Goal: Task Accomplishment & Management: Manage account settings

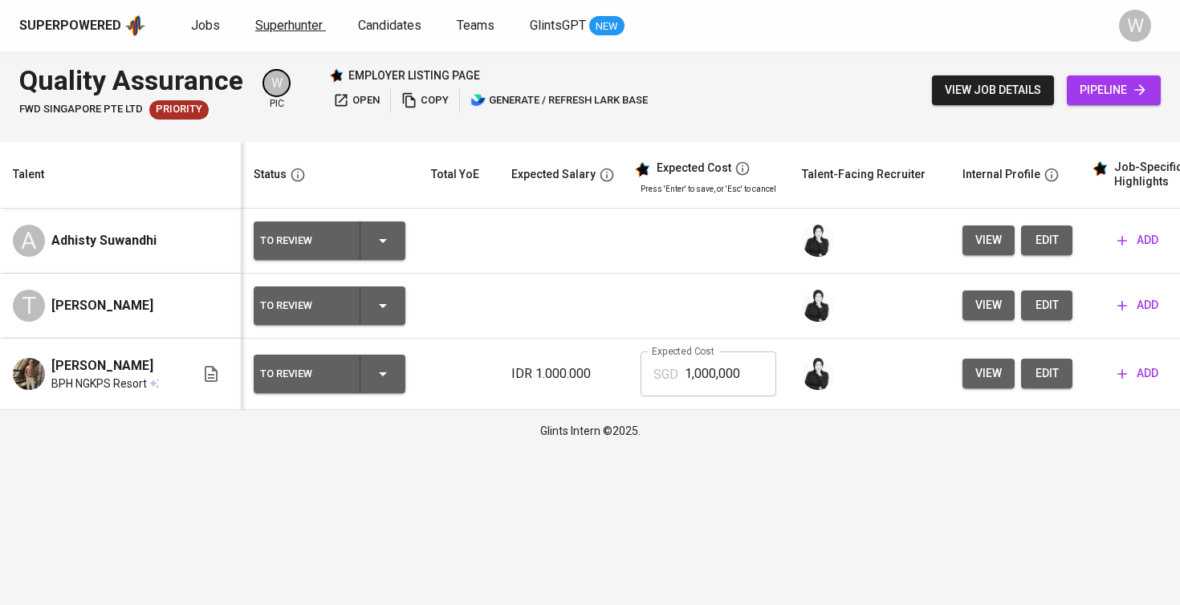
click at [275, 16] on link "Superhunter" at bounding box center [290, 26] width 71 height 20
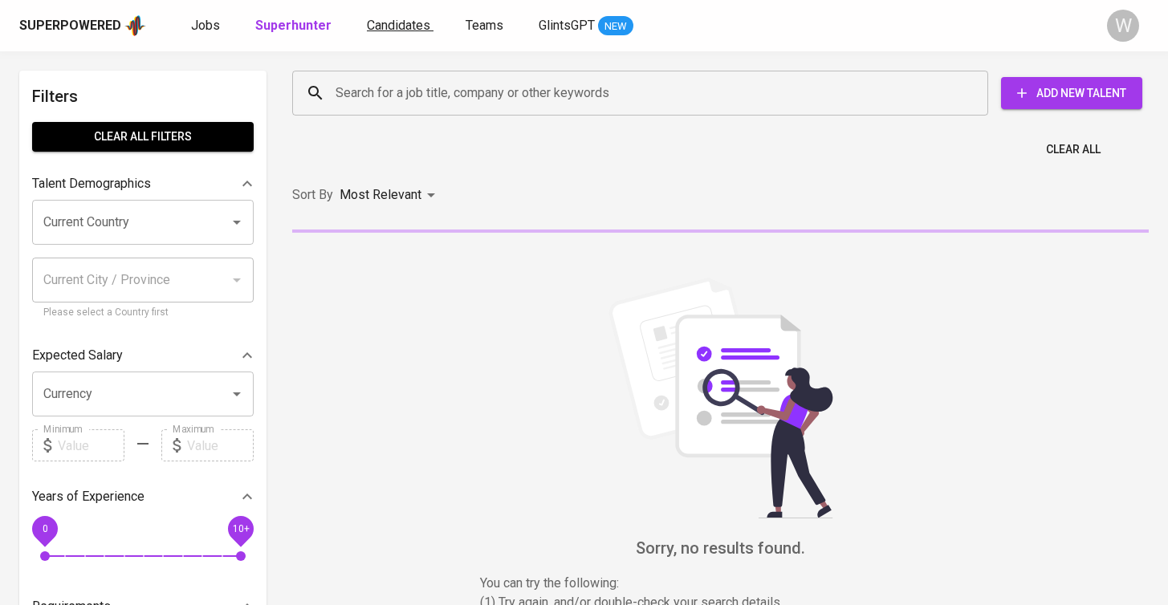
click at [405, 31] on span "Candidates" at bounding box center [398, 25] width 63 height 15
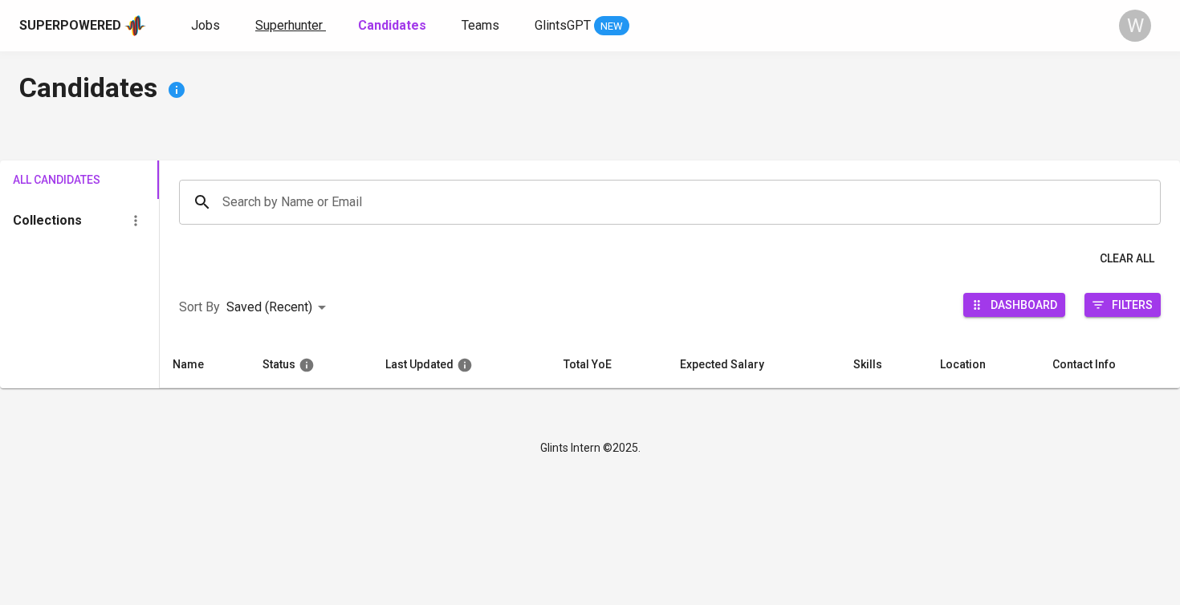
click at [292, 22] on span "Superhunter" at bounding box center [288, 25] width 67 height 15
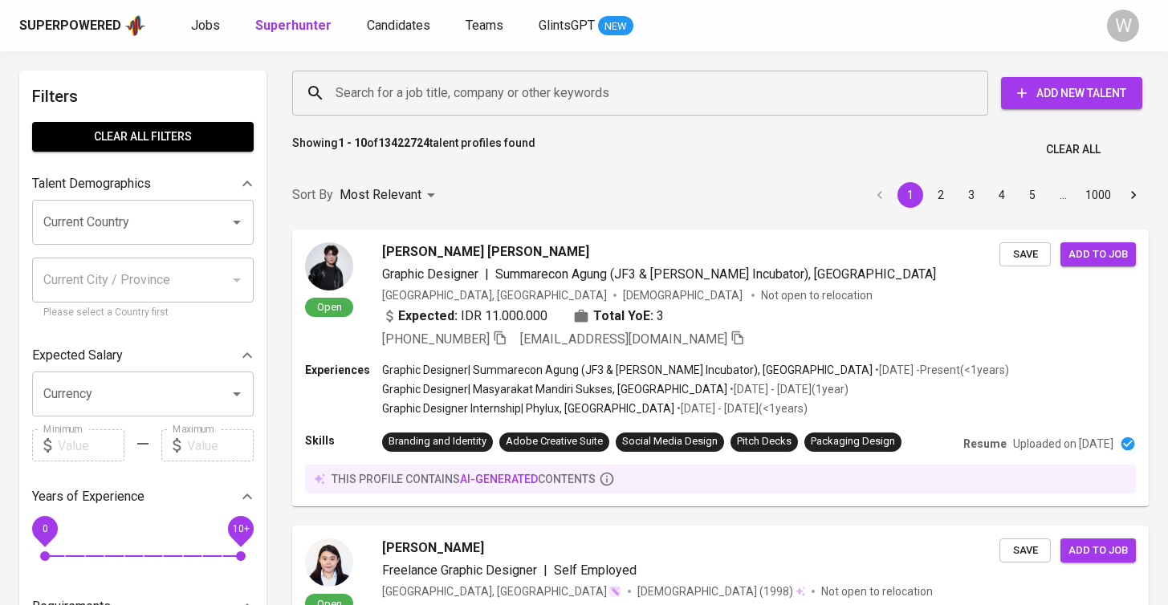
click at [398, 113] on div "Search for a job title, company or other keywords" at bounding box center [640, 93] width 696 height 45
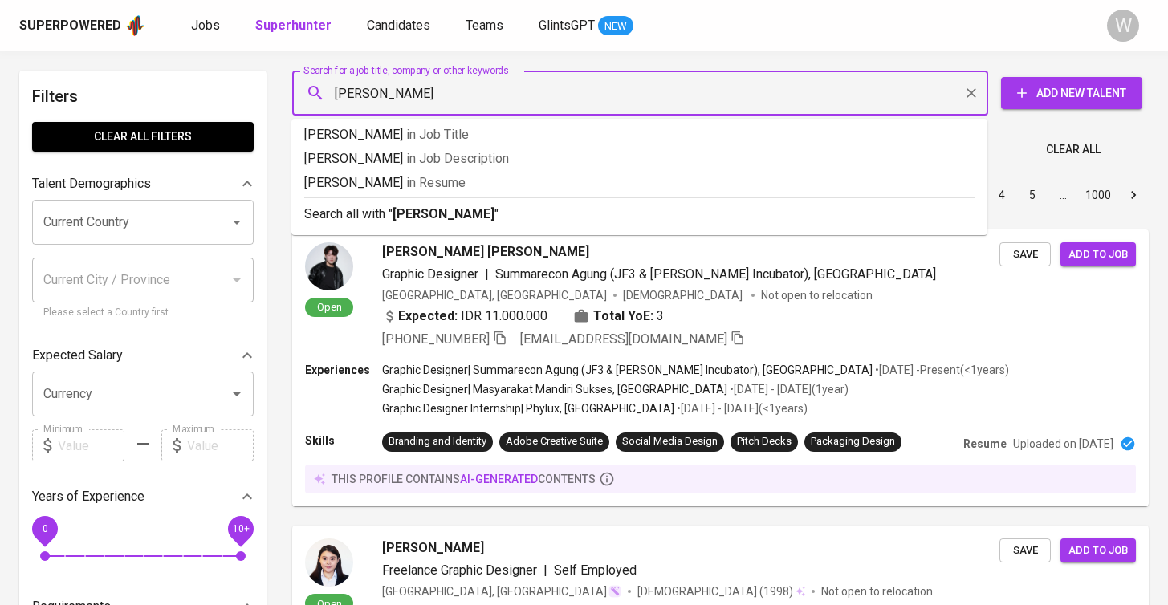
type input "[PERSON_NAME]"
click at [441, 202] on div "Search all with " [PERSON_NAME] "" at bounding box center [639, 210] width 670 height 26
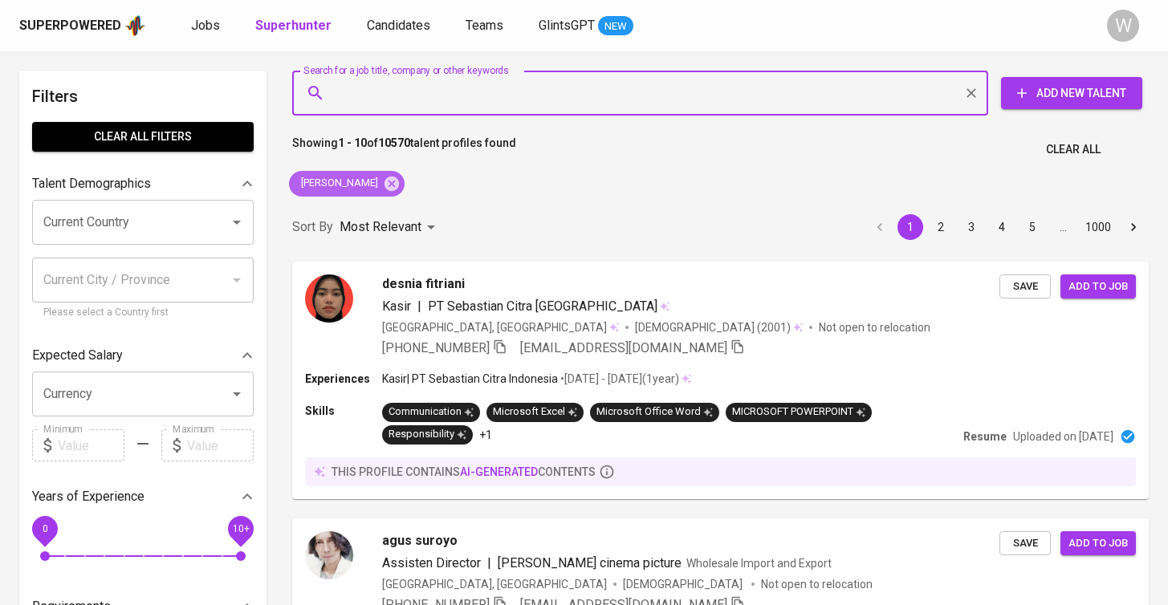
click at [397, 182] on div "[PERSON_NAME]" at bounding box center [347, 184] width 116 height 26
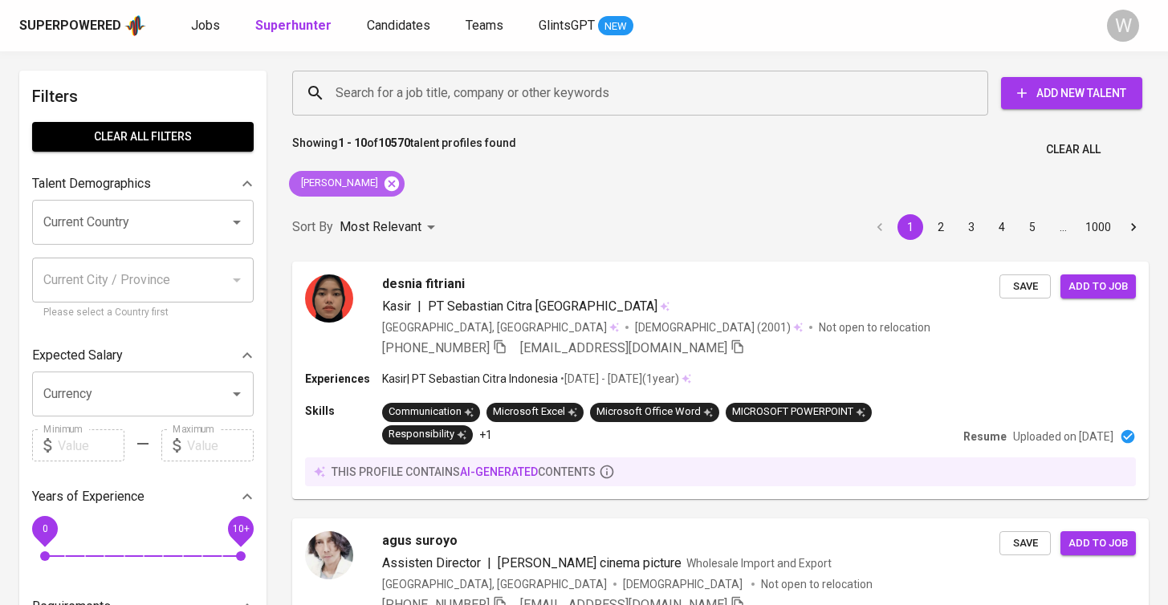
click at [396, 182] on icon at bounding box center [392, 184] width 18 height 18
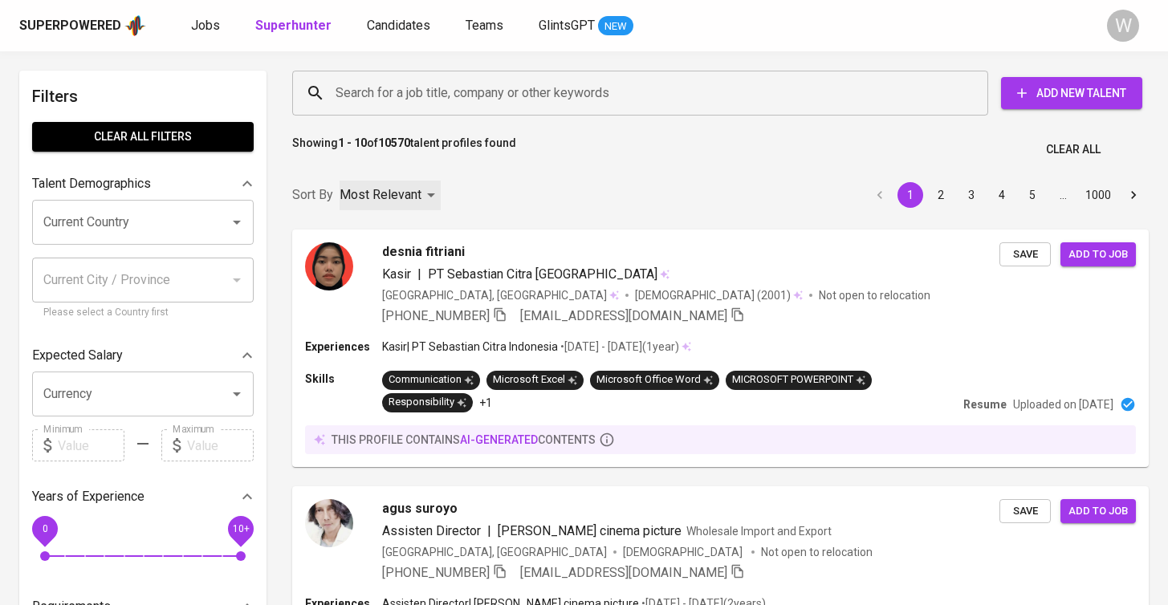
click at [396, 182] on div "Most Relevant" at bounding box center [390, 196] width 101 height 30
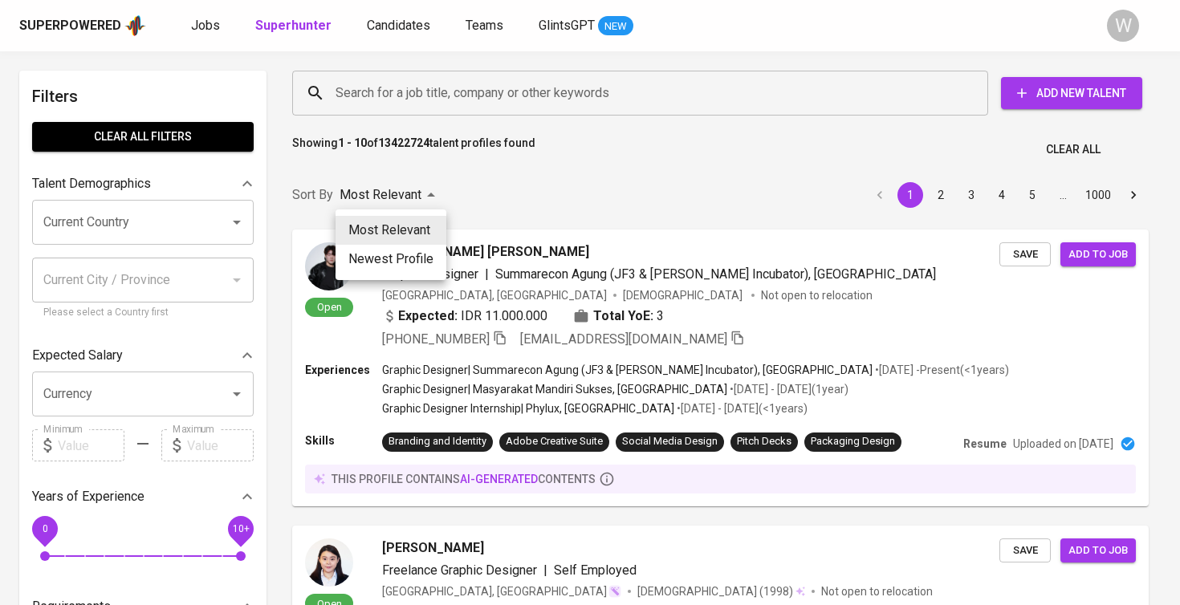
click at [501, 100] on div at bounding box center [590, 302] width 1180 height 605
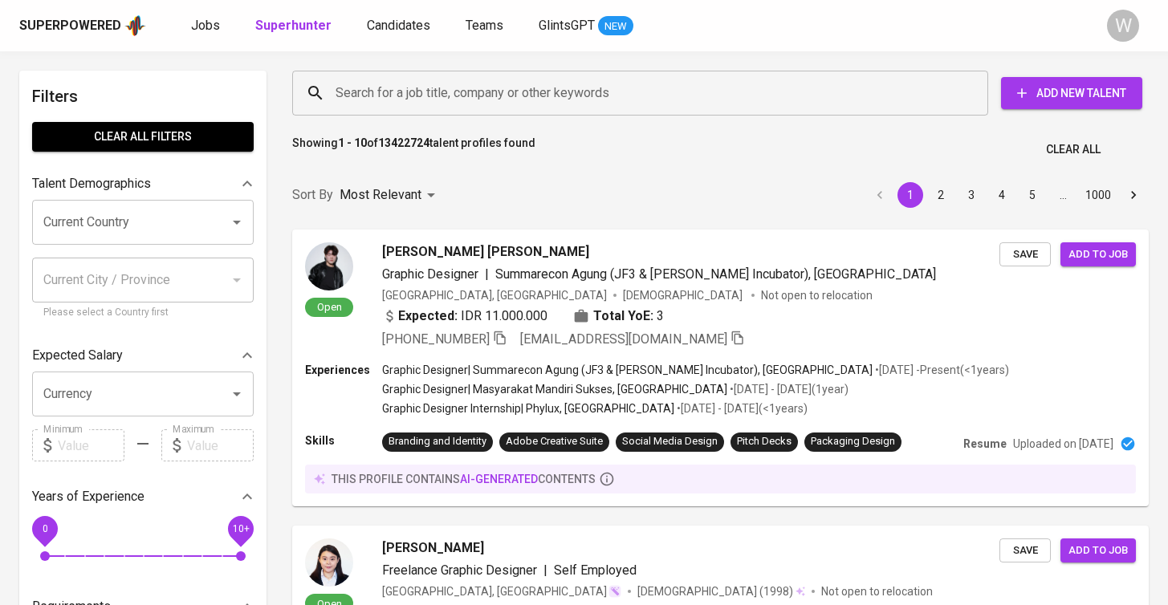
click at [501, 100] on div "Most Relevant Newest Profile" at bounding box center [584, 302] width 1168 height 605
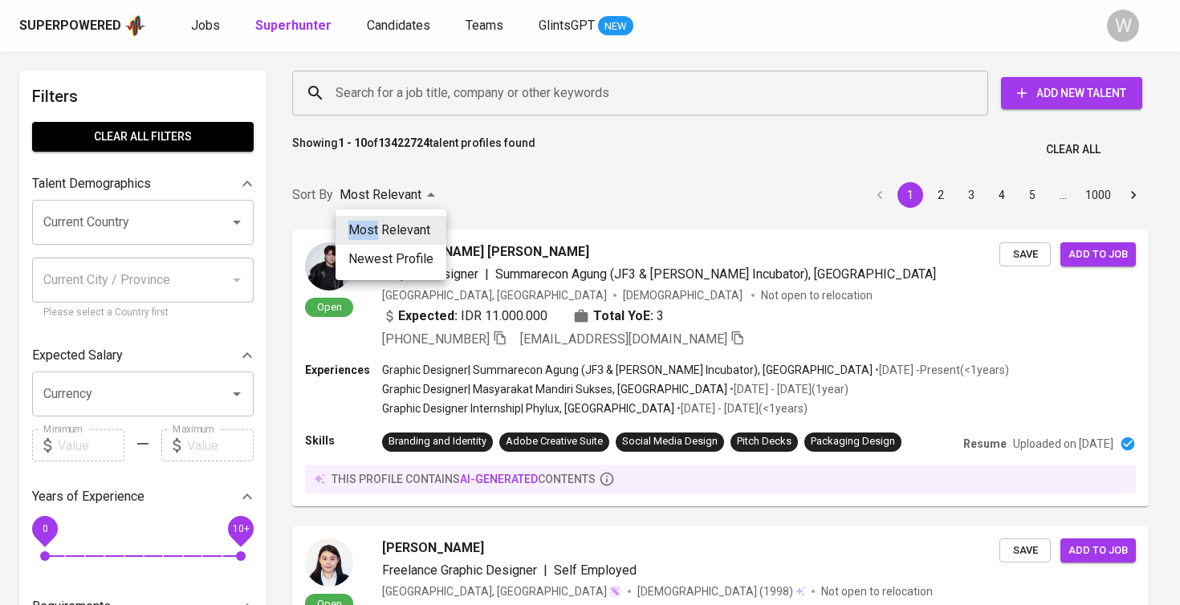
click at [501, 100] on div at bounding box center [590, 302] width 1180 height 605
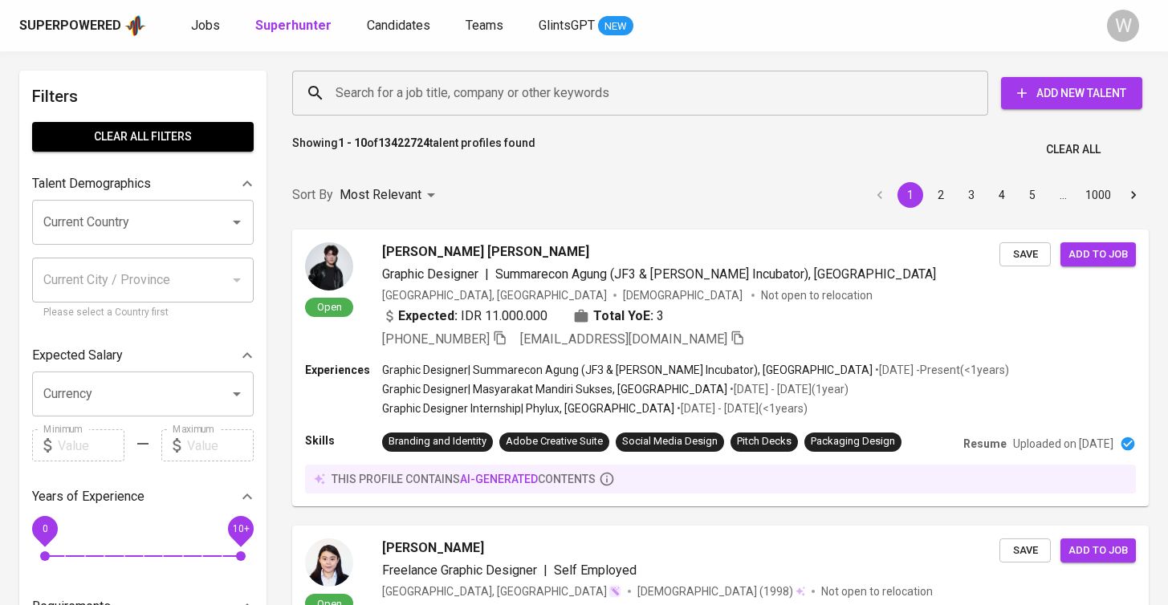
click at [501, 100] on input "Search for a job title, company or other keywords" at bounding box center [644, 93] width 625 height 31
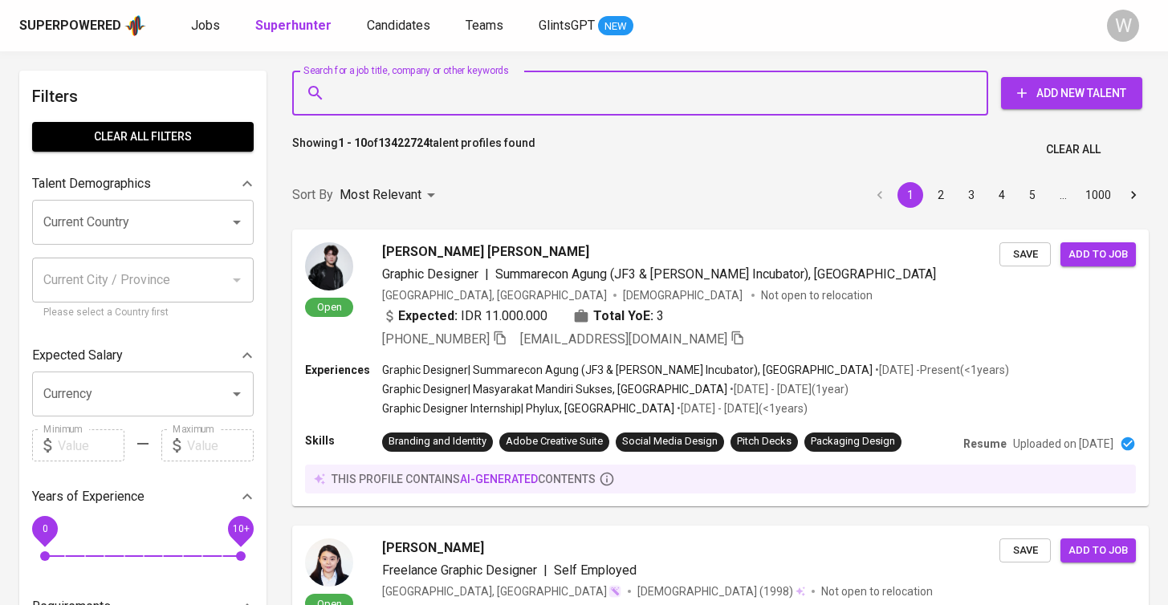
paste input "[EMAIL_ADDRESS][DOMAIN_NAME]"
type input "[EMAIL_ADDRESS][DOMAIN_NAME]"
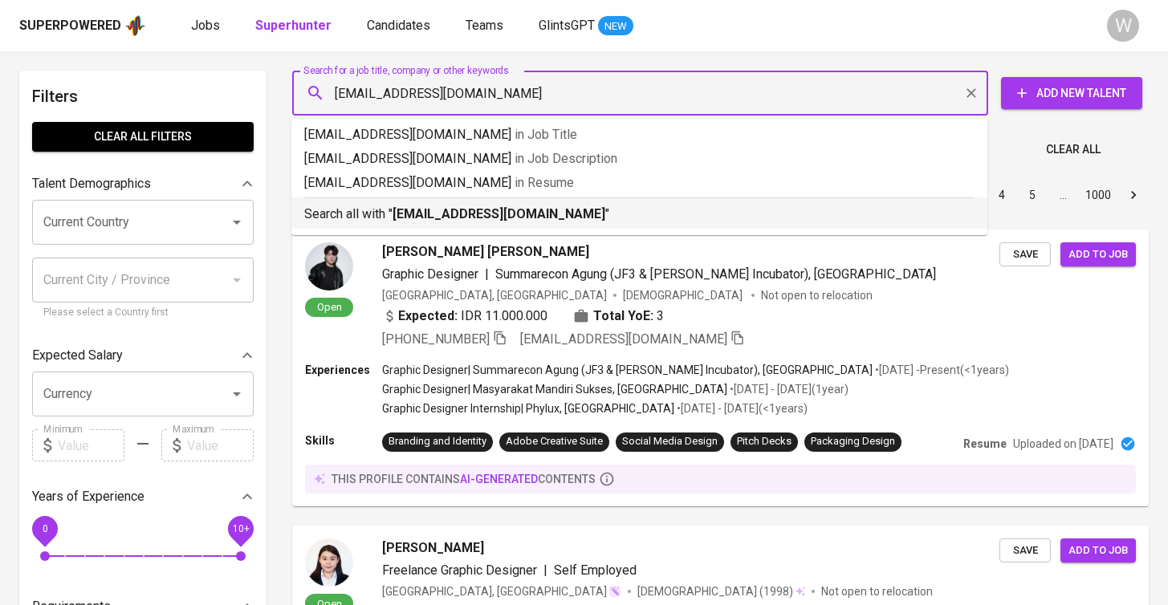
click at [546, 211] on b "[EMAIL_ADDRESS][DOMAIN_NAME]" at bounding box center [499, 213] width 213 height 15
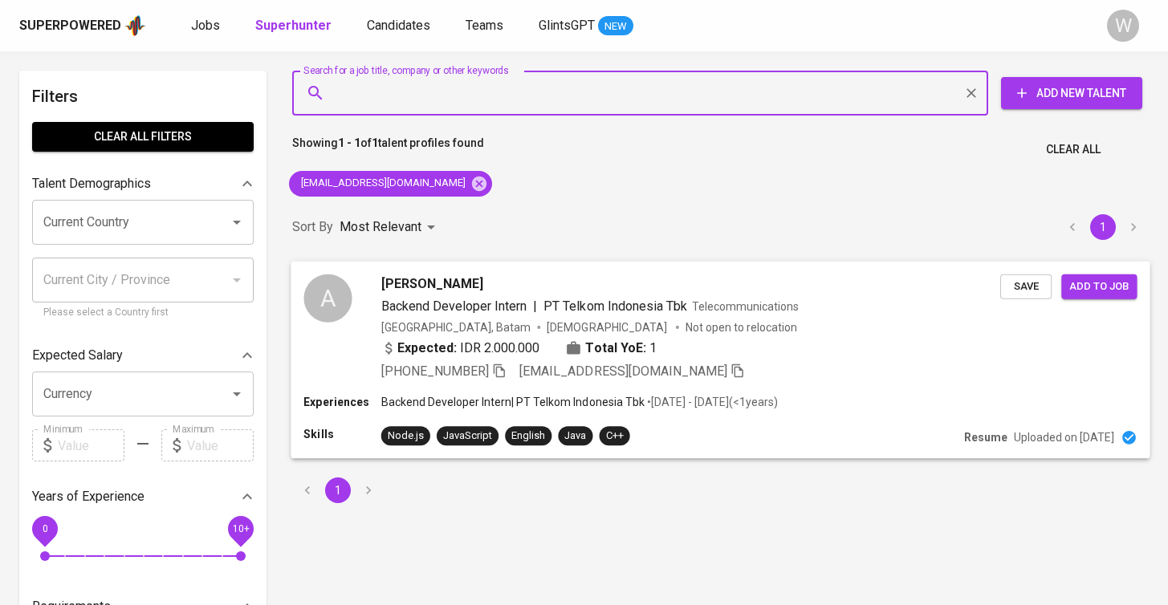
click at [1023, 281] on span "Save" at bounding box center [1025, 286] width 35 height 18
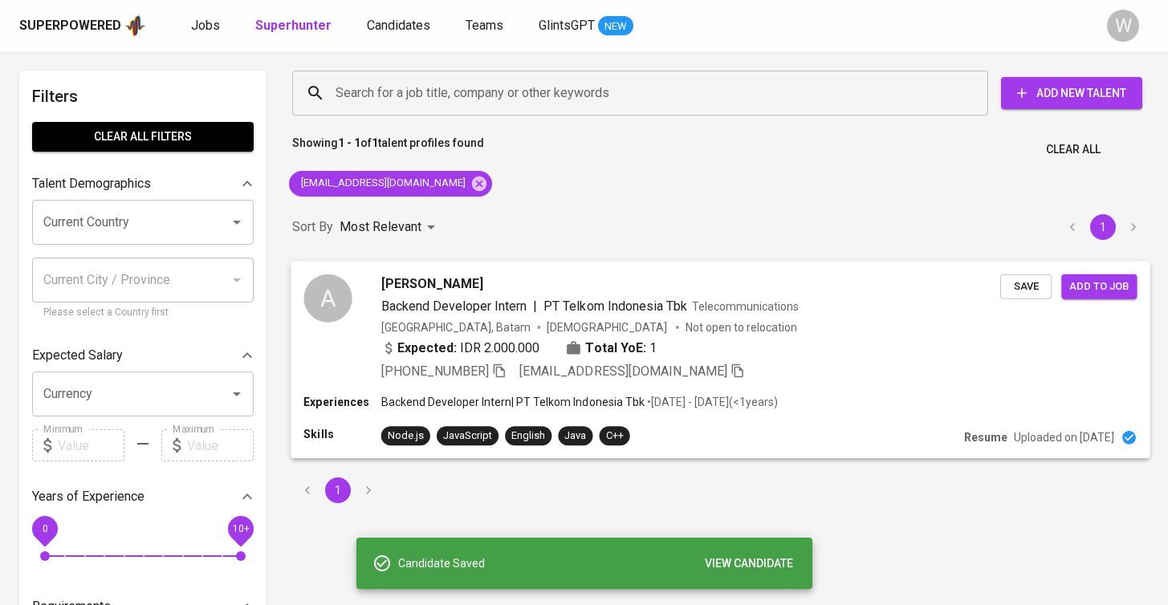
click at [1081, 284] on span "Add to job" at bounding box center [1098, 286] width 59 height 18
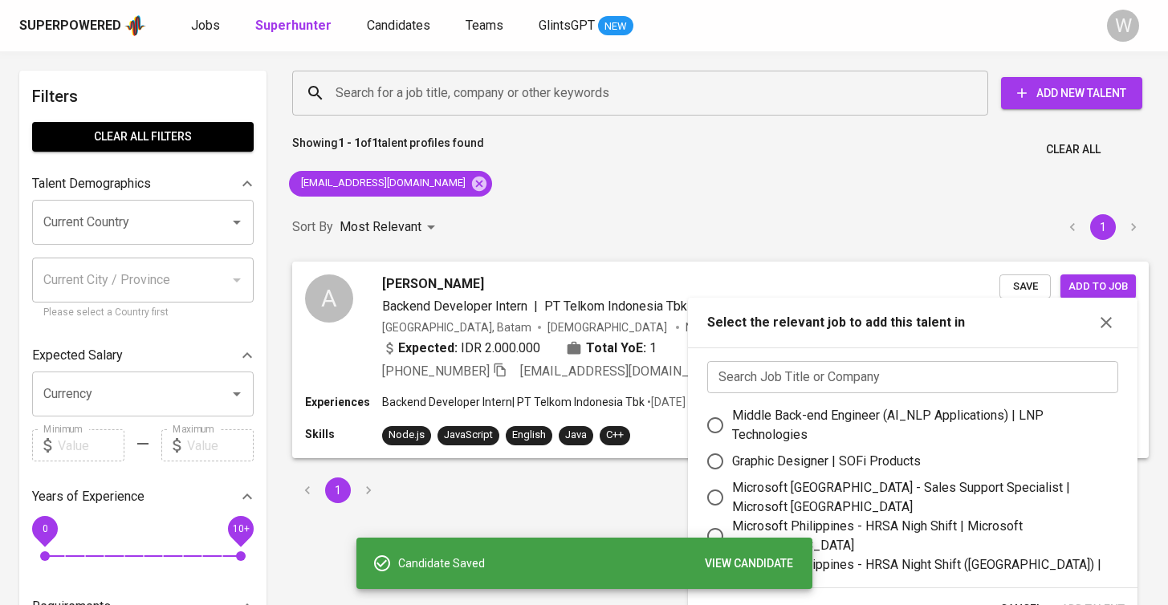
click at [908, 372] on input "text" at bounding box center [912, 377] width 411 height 32
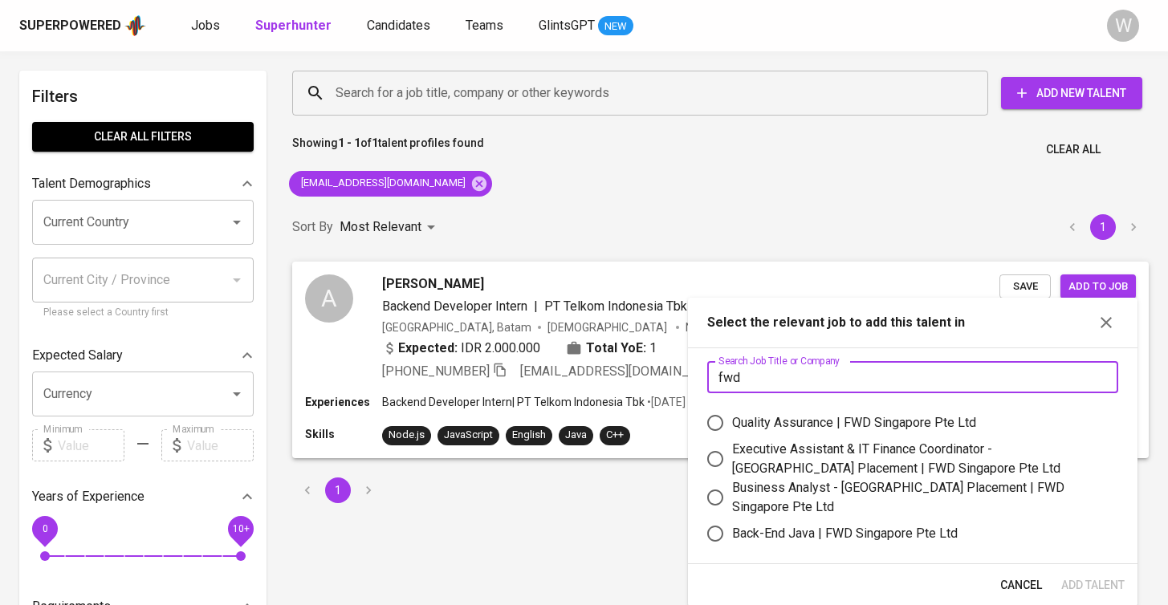
type input "fwd"
click at [903, 425] on div "Quality Assurance | FWD Singapore Pte Ltd" at bounding box center [854, 422] width 244 height 19
click at [732, 425] on input "Quality Assurance | FWD Singapore Pte Ltd" at bounding box center [715, 423] width 34 height 34
radio input "true"
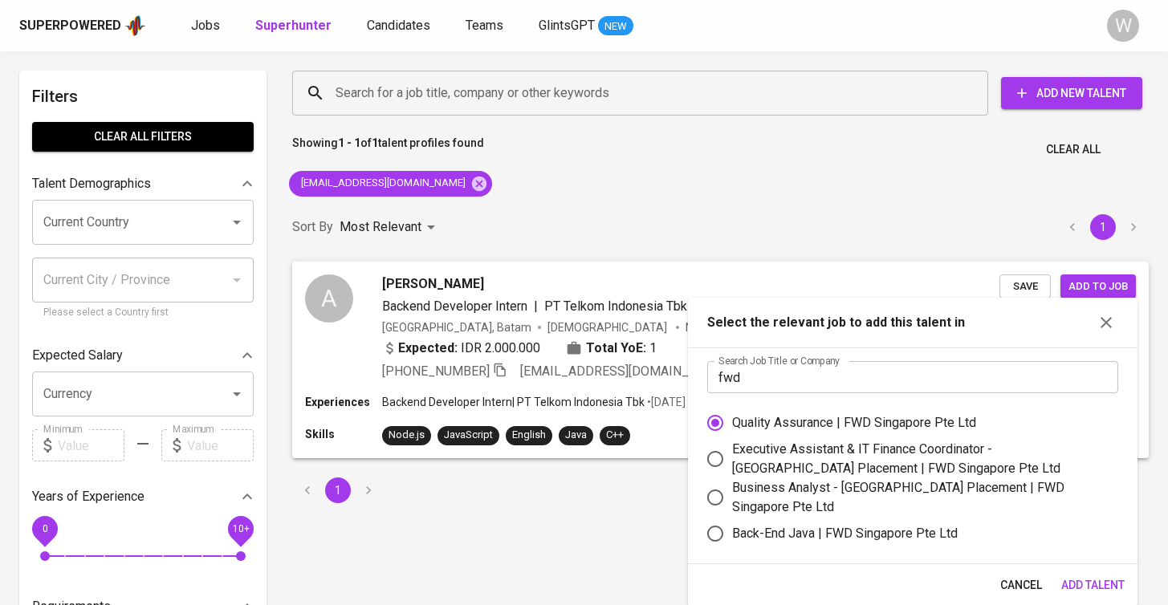
click at [1101, 580] on span "Add Talent" at bounding box center [1092, 586] width 63 height 20
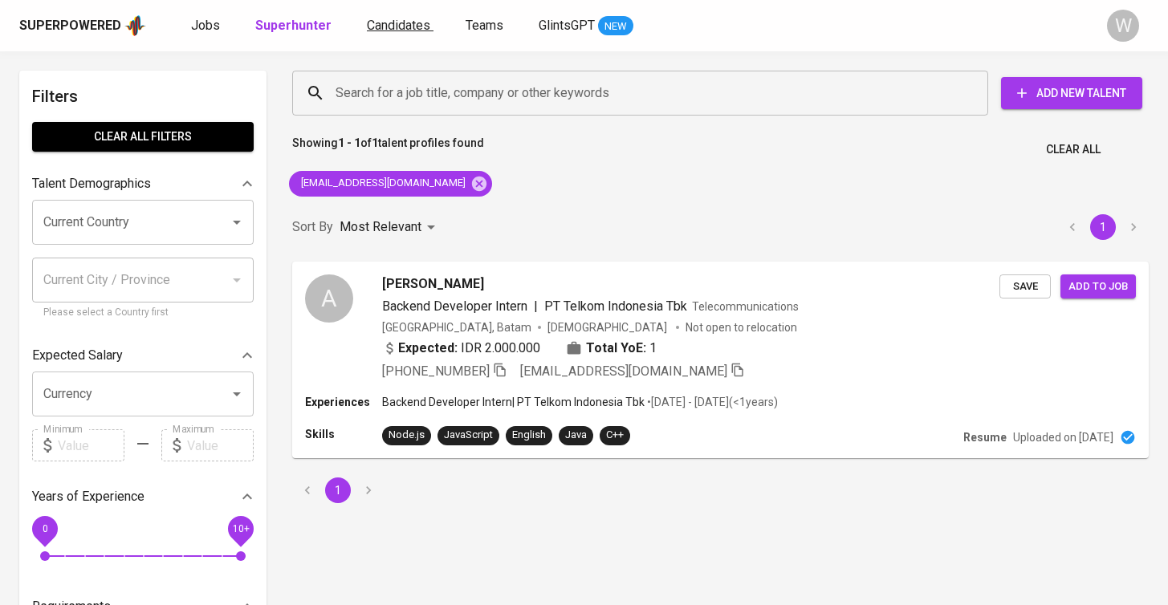
click at [392, 26] on span "Candidates" at bounding box center [398, 25] width 63 height 15
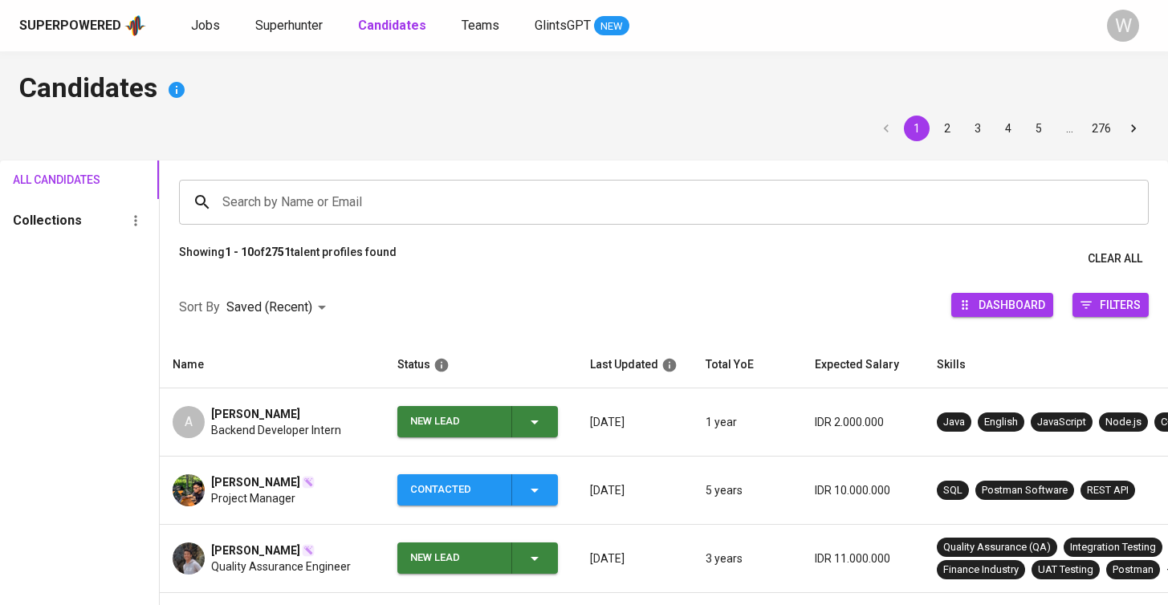
click at [523, 406] on div "New Lead" at bounding box center [477, 421] width 134 height 31
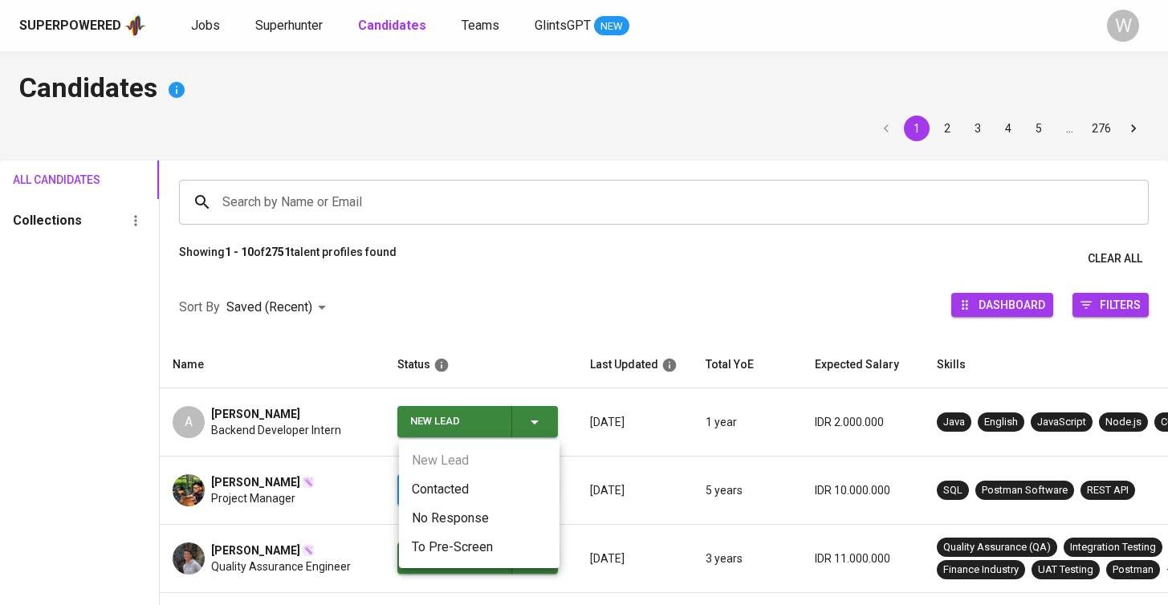
click at [473, 477] on li "Contacted" at bounding box center [479, 489] width 161 height 29
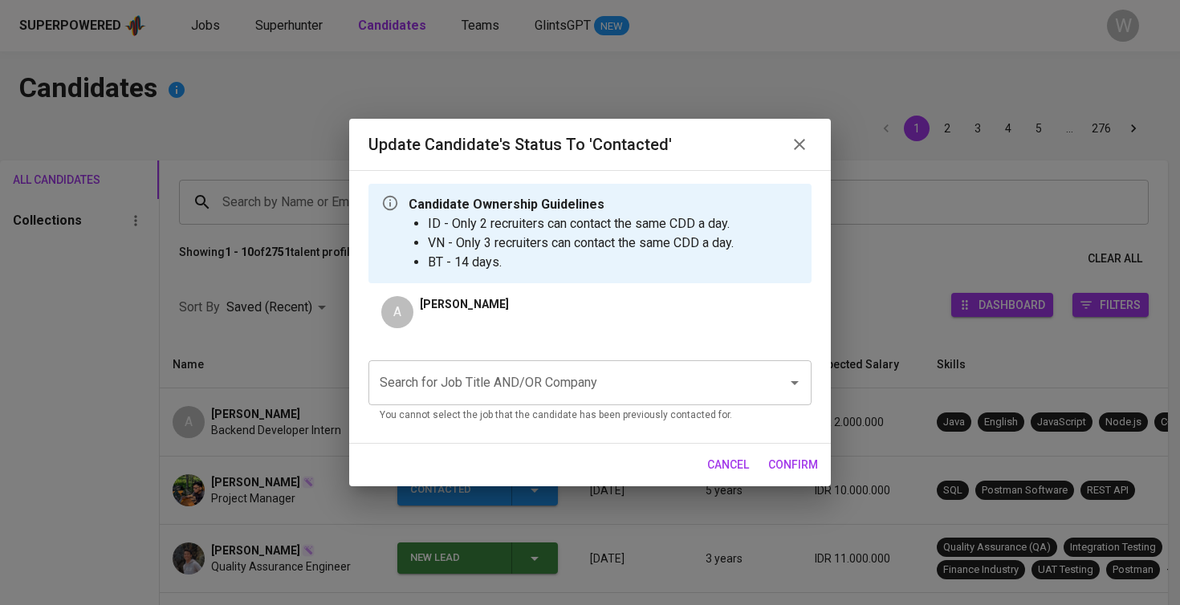
click at [471, 389] on input "Search for Job Title AND/OR Company" at bounding box center [568, 383] width 384 height 31
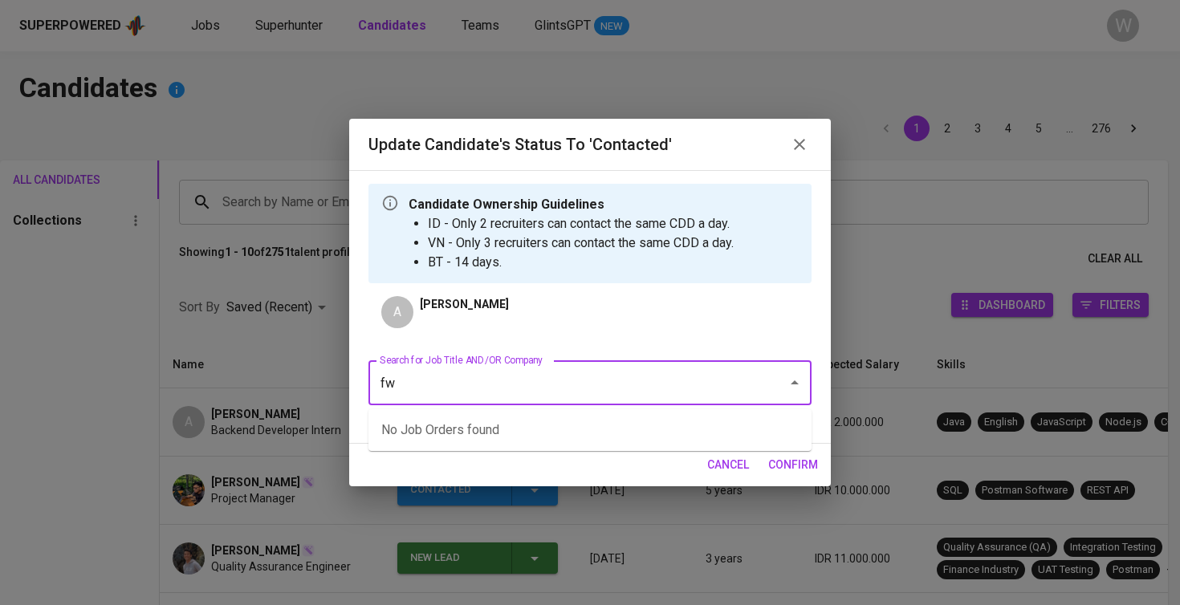
type input "f"
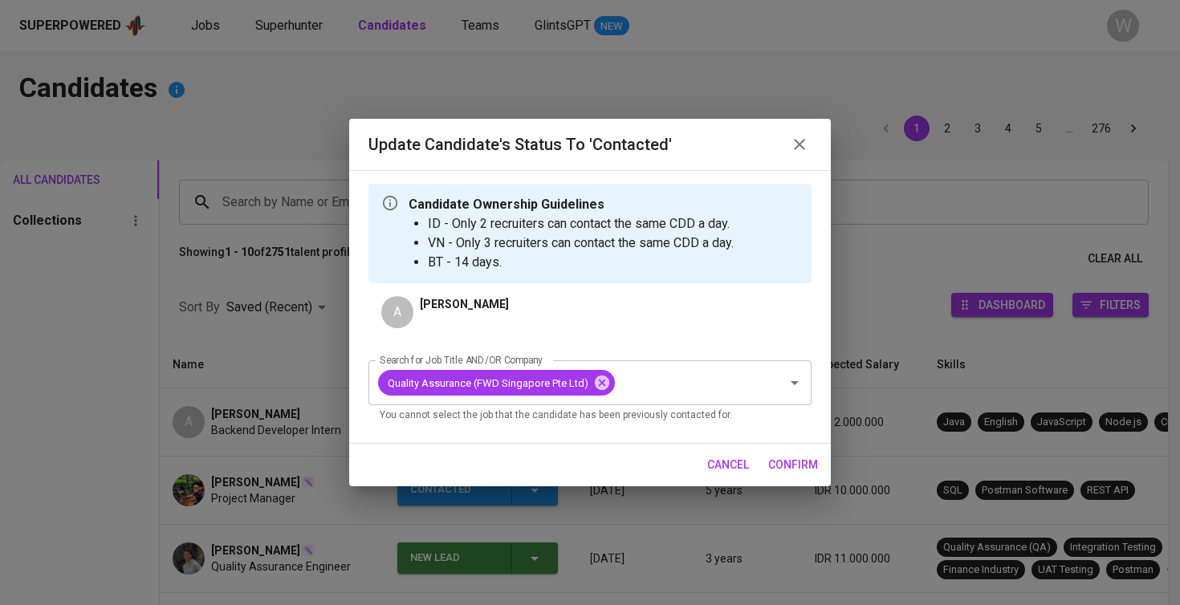
click at [802, 469] on span "confirm" at bounding box center [793, 465] width 50 height 20
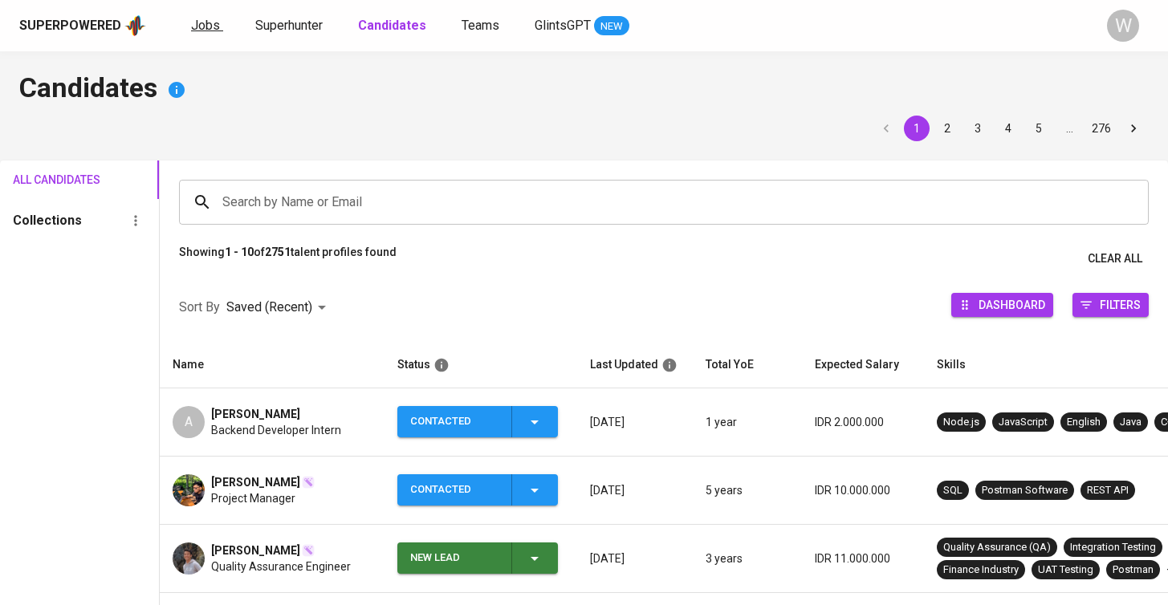
click at [212, 26] on span "Jobs" at bounding box center [205, 25] width 29 height 15
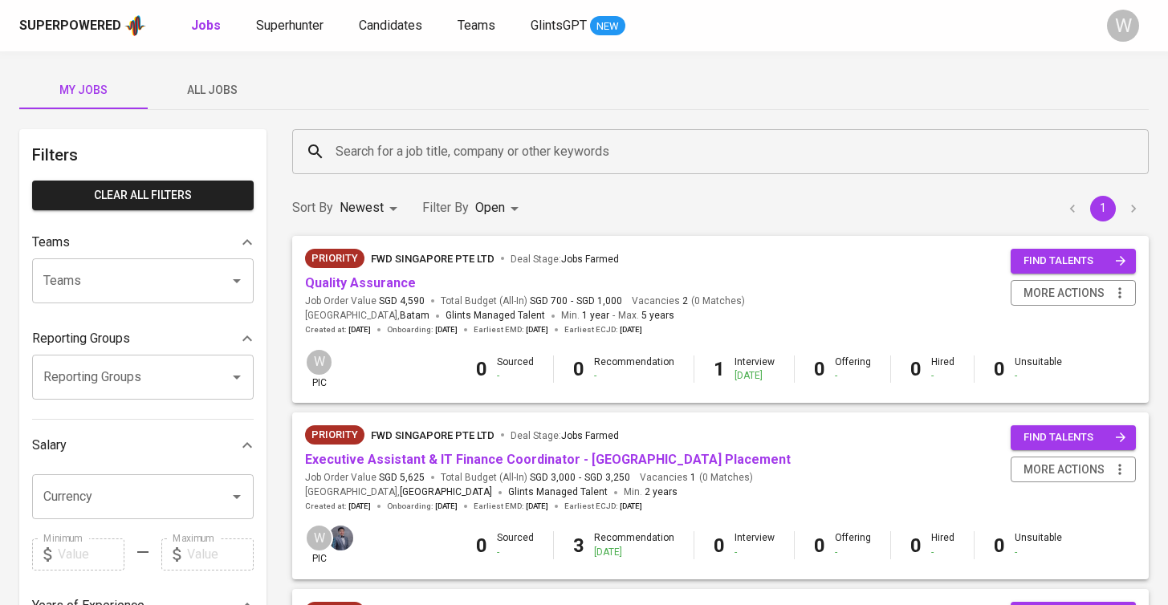
click at [246, 126] on div "My Jobs All Jobs Filters Clear All filters Teams Teams Teams Reporting Groups R…" at bounding box center [584, 612] width 1168 height 1122
click at [253, 117] on div "My Jobs All Jobs Filters Clear All filters Teams Teams Teams Reporting Groups R…" at bounding box center [584, 612] width 1168 height 1122
click at [233, 105] on button "All Jobs" at bounding box center [212, 90] width 128 height 39
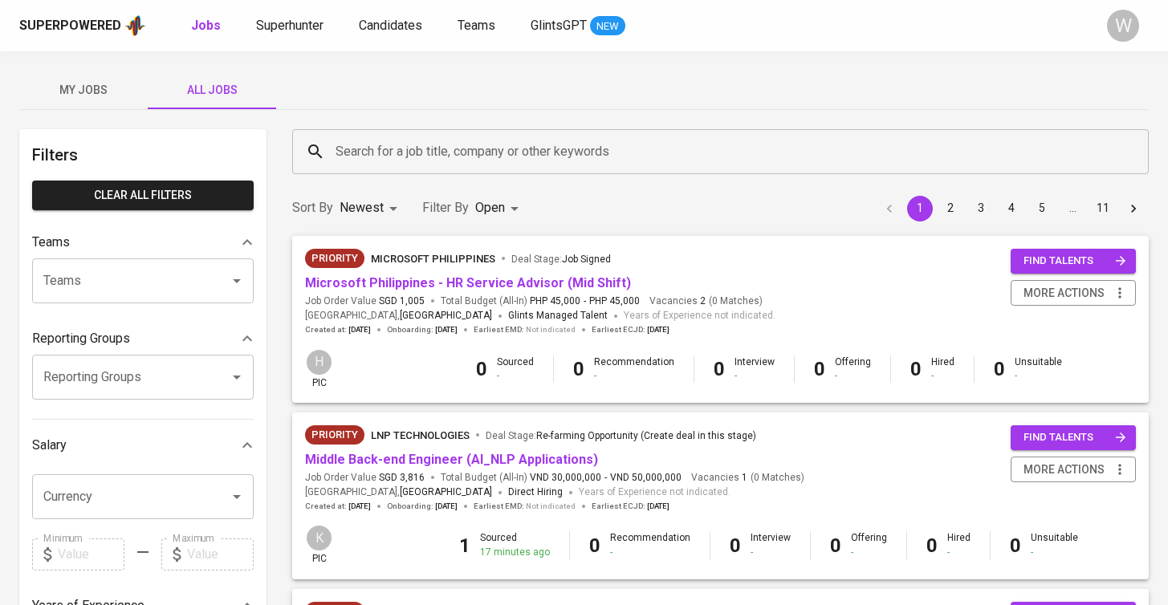
click at [361, 169] on div "Search for a job title, company or other keywords" at bounding box center [720, 151] width 857 height 45
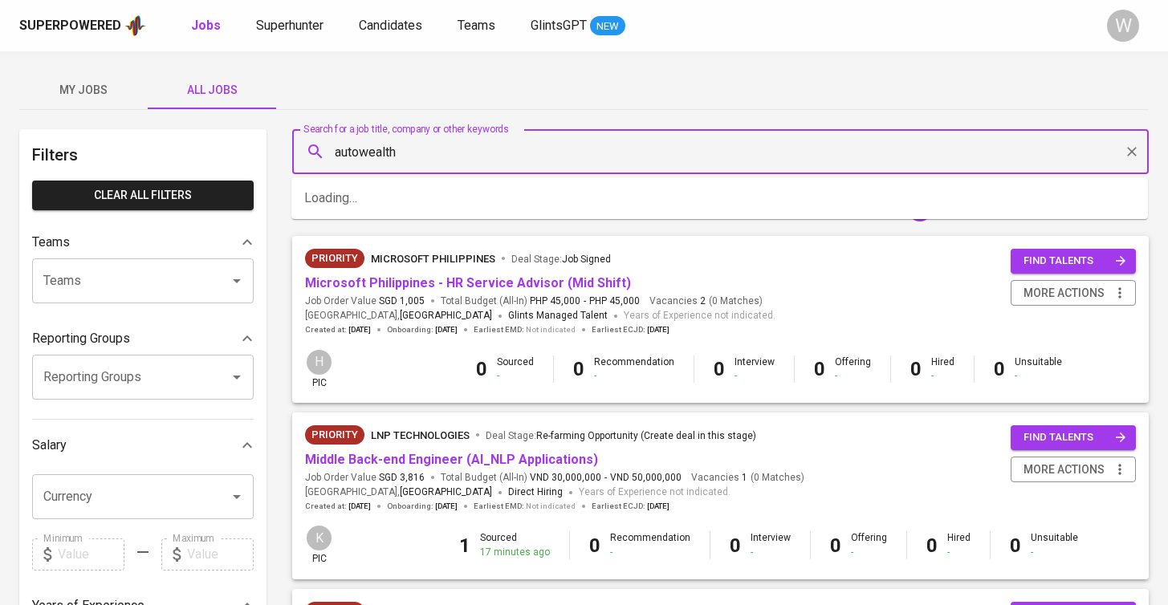
type input "autowealth"
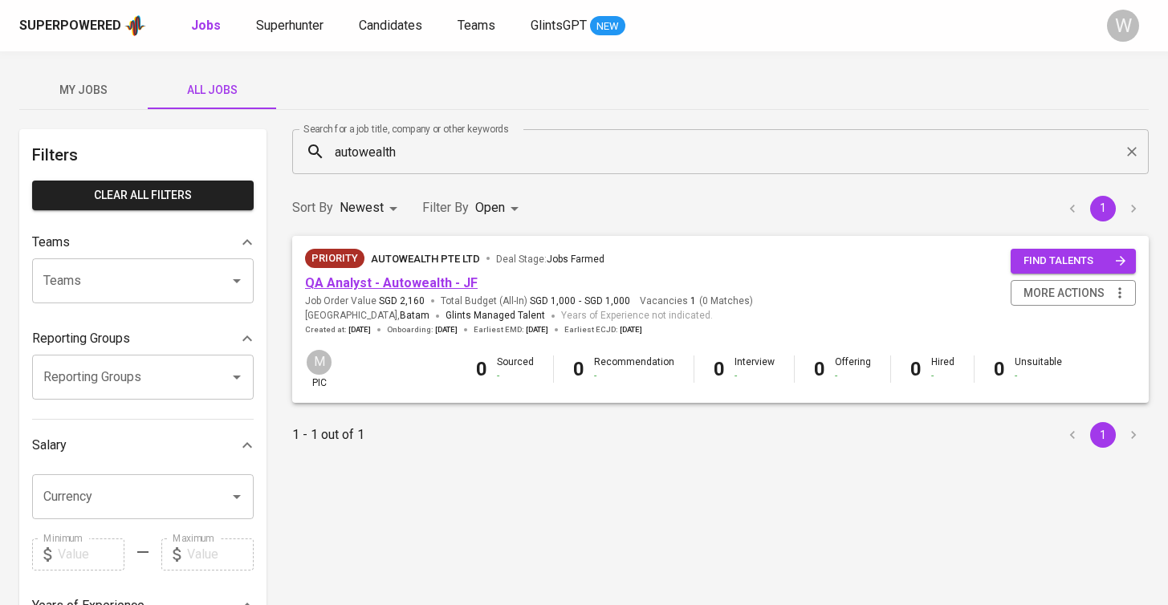
click at [397, 289] on link "QA Analyst - Autowealth - JF" at bounding box center [391, 282] width 173 height 15
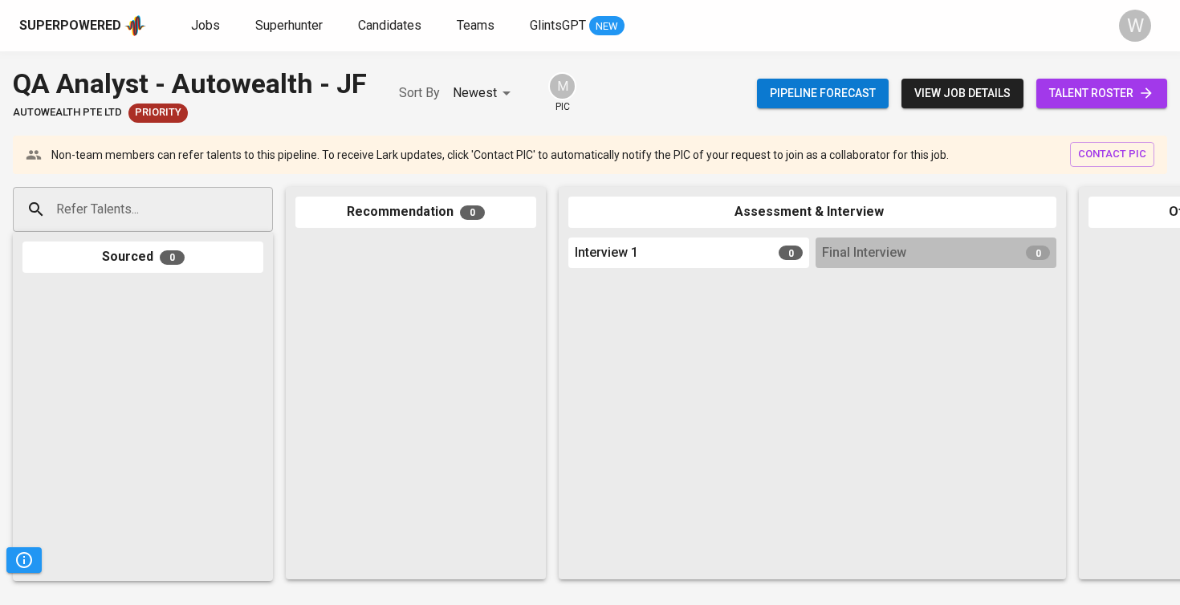
click at [1105, 81] on link "talent roster" at bounding box center [1101, 94] width 131 height 30
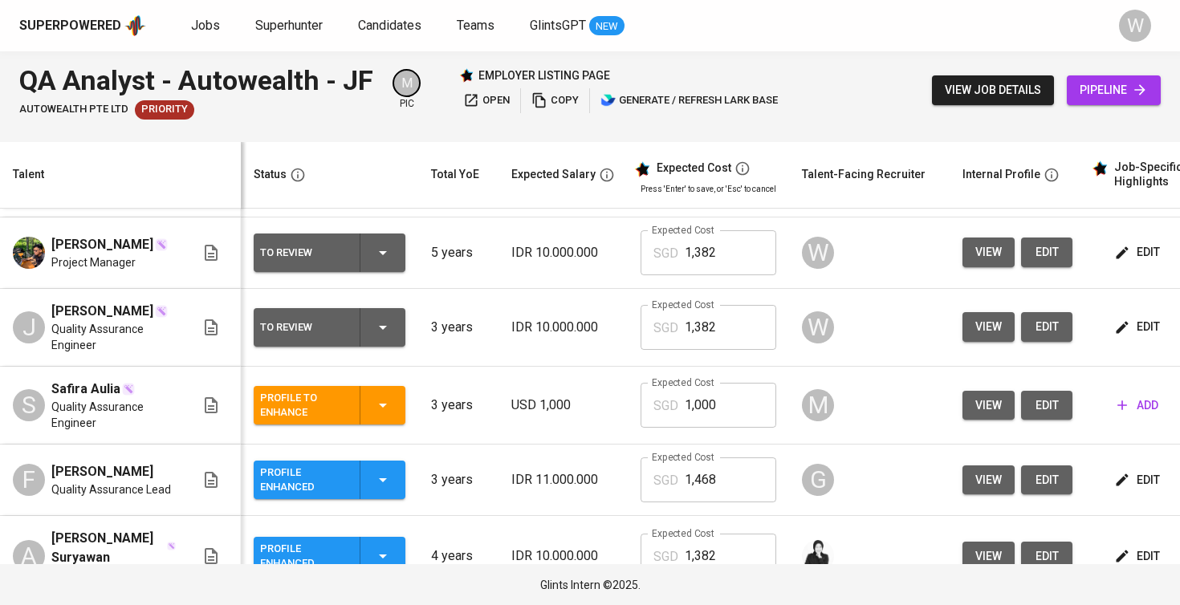
scroll to position [283, 0]
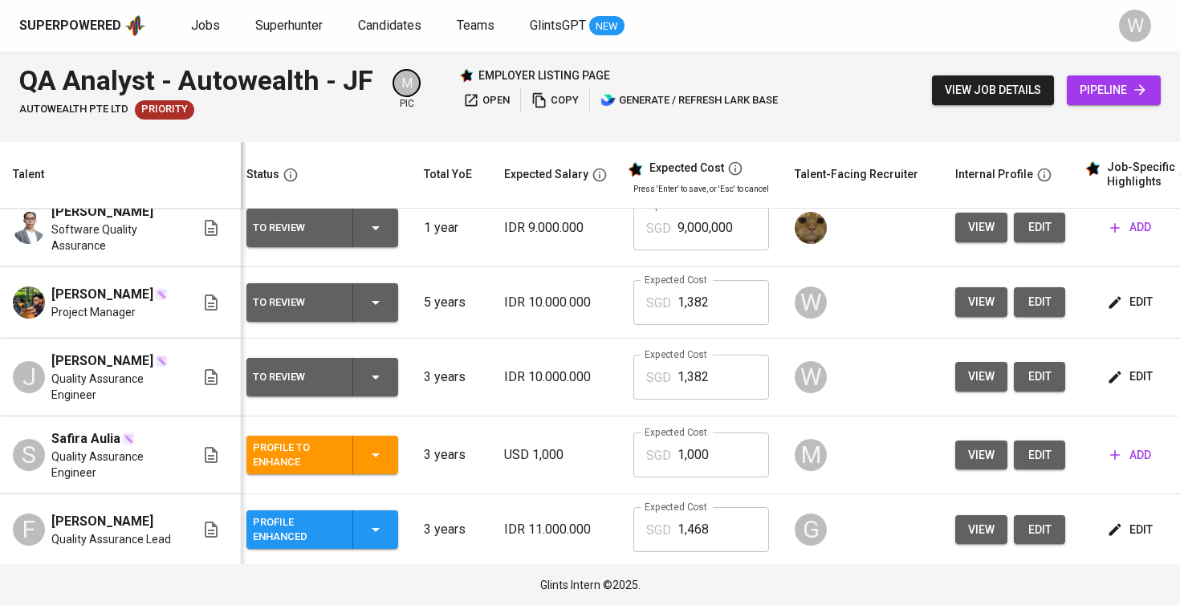
scroll to position [0, 7]
